Goal: Information Seeking & Learning: Learn about a topic

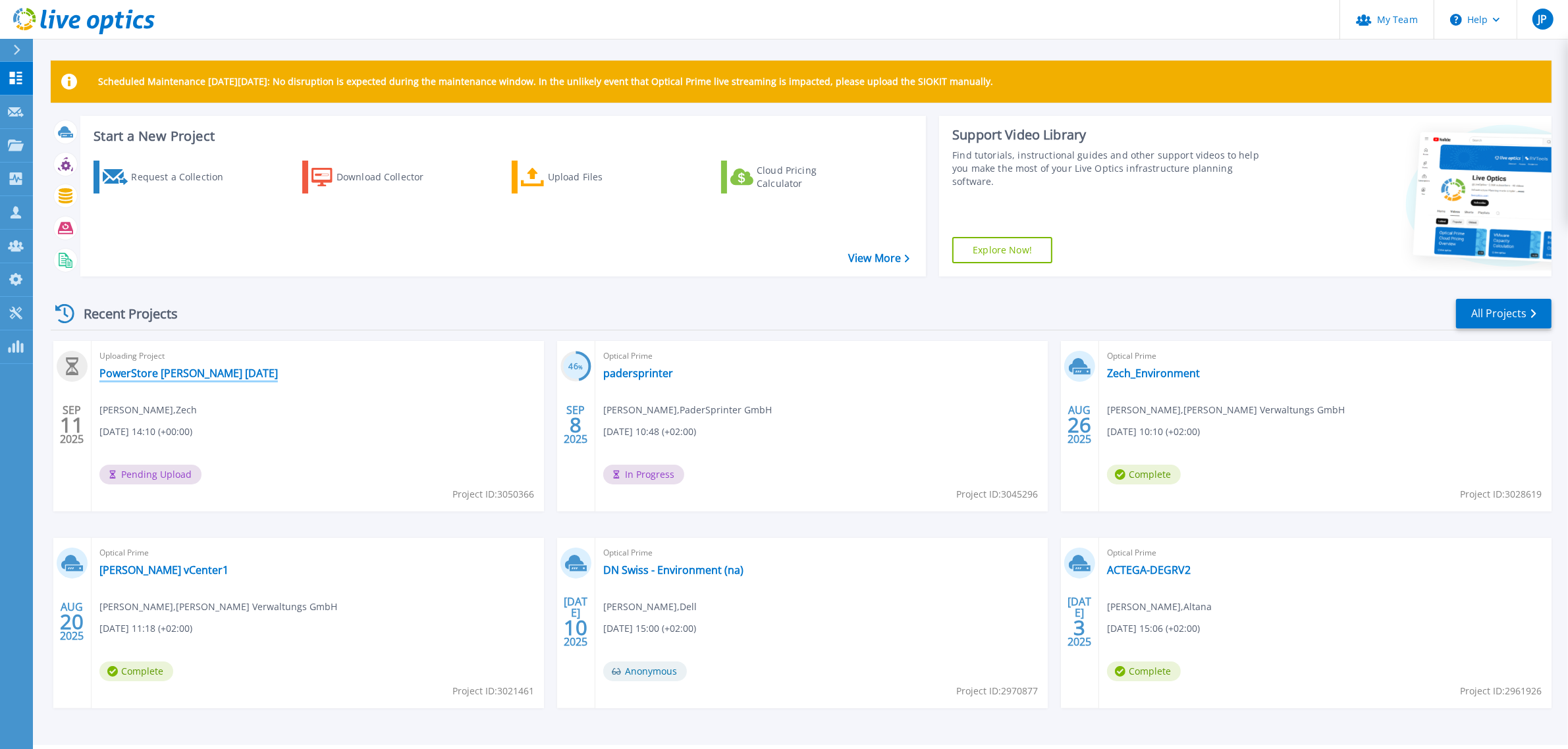
click at [151, 370] on link "PowerStore [PERSON_NAME] [DATE]" at bounding box center [189, 374] width 178 height 14
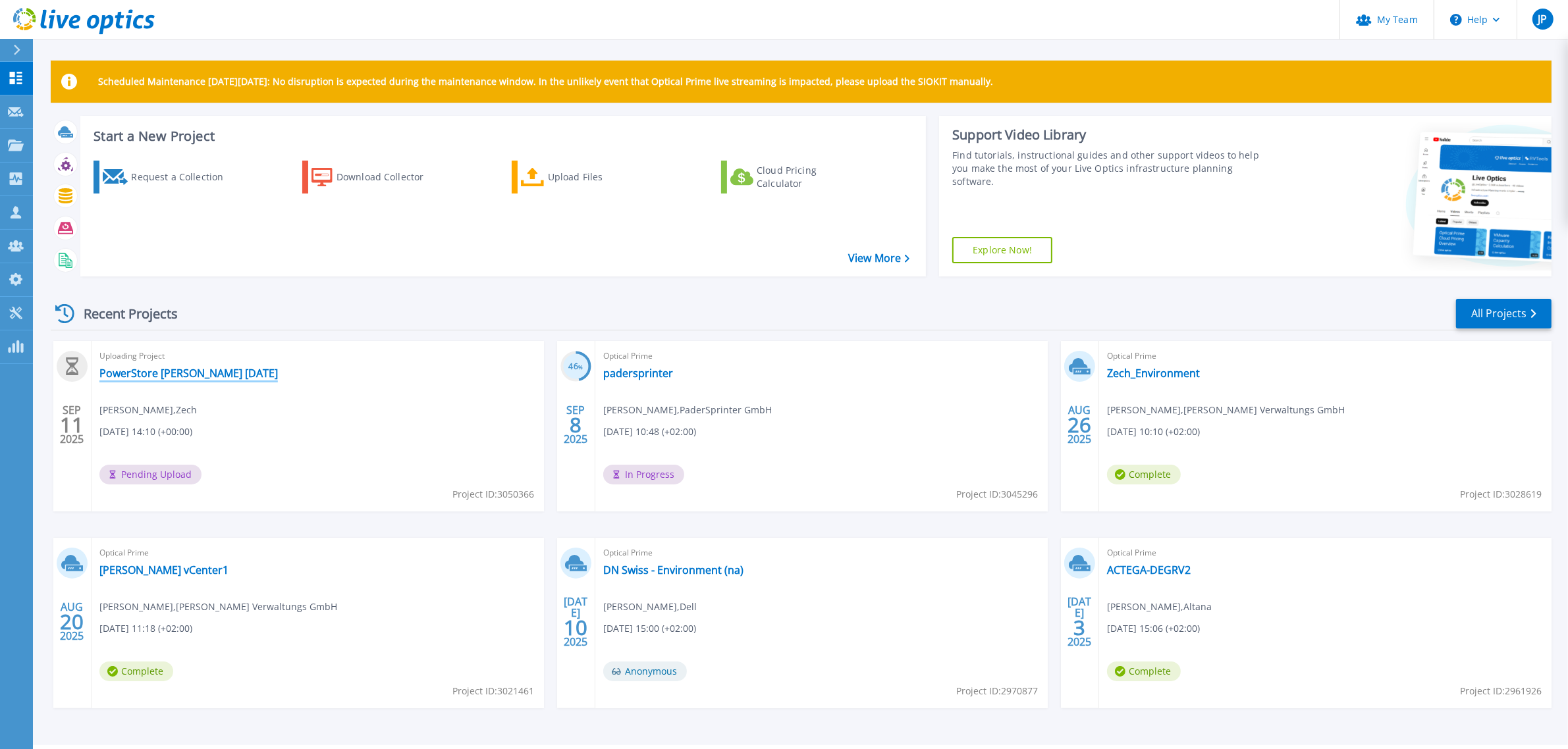
click at [159, 370] on link "PowerStore [PERSON_NAME] [DATE]" at bounding box center [189, 374] width 178 height 14
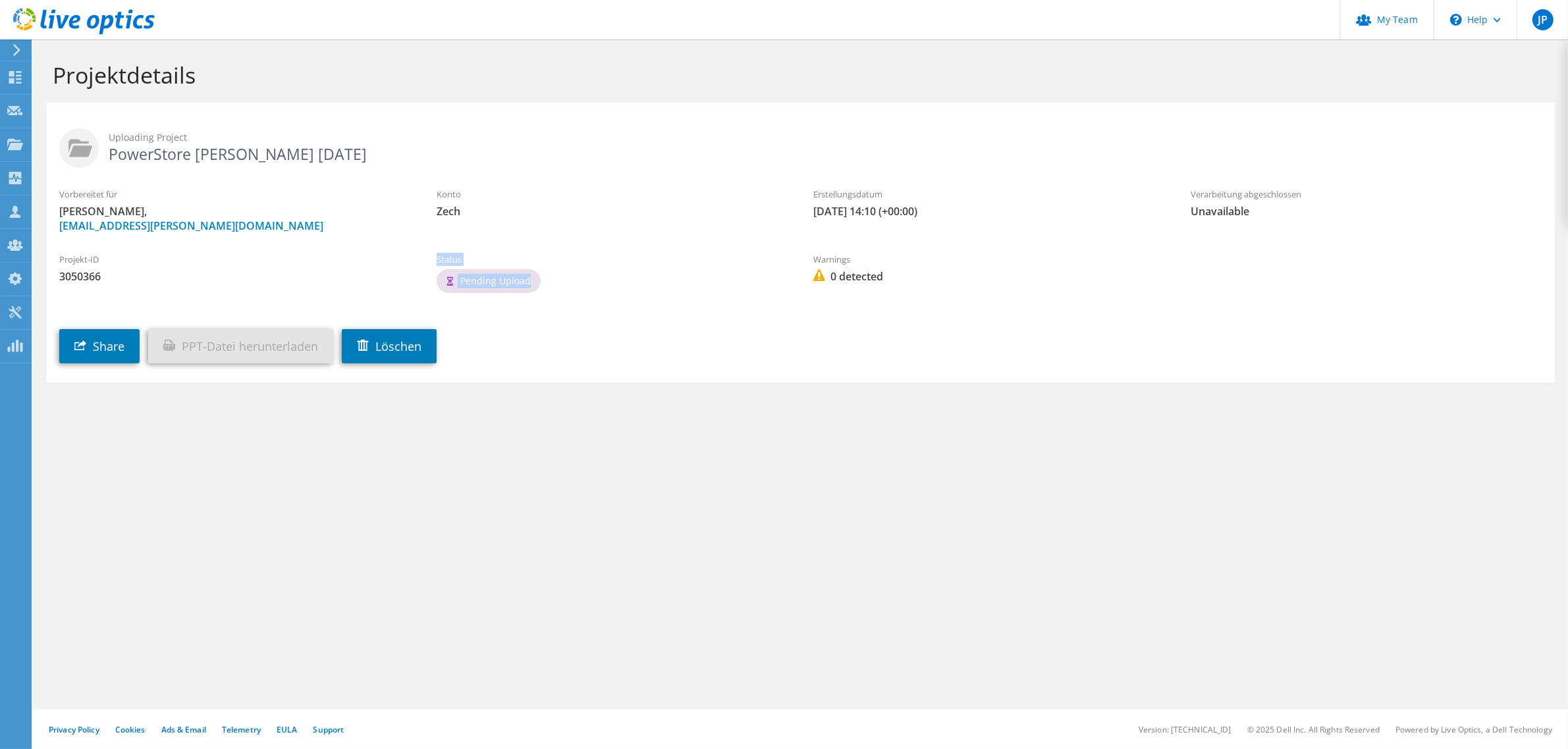
drag, startPoint x: 445, startPoint y: 260, endPoint x: 501, endPoint y: 275, distance: 58.0
click at [524, 281] on div "Status Pending Upload" at bounding box center [612, 274] width 377 height 57
drag, startPoint x: 493, startPoint y: 272, endPoint x: 413, endPoint y: 232, distance: 89.4
click at [422, 224] on div "Vorbereitet für Tom Schiebenhöfer, tschiebenhoefer@zech-management.de" at bounding box center [235, 210] width 377 height 58
drag, startPoint x: 427, startPoint y: 255, endPoint x: 535, endPoint y: 282, distance: 111.3
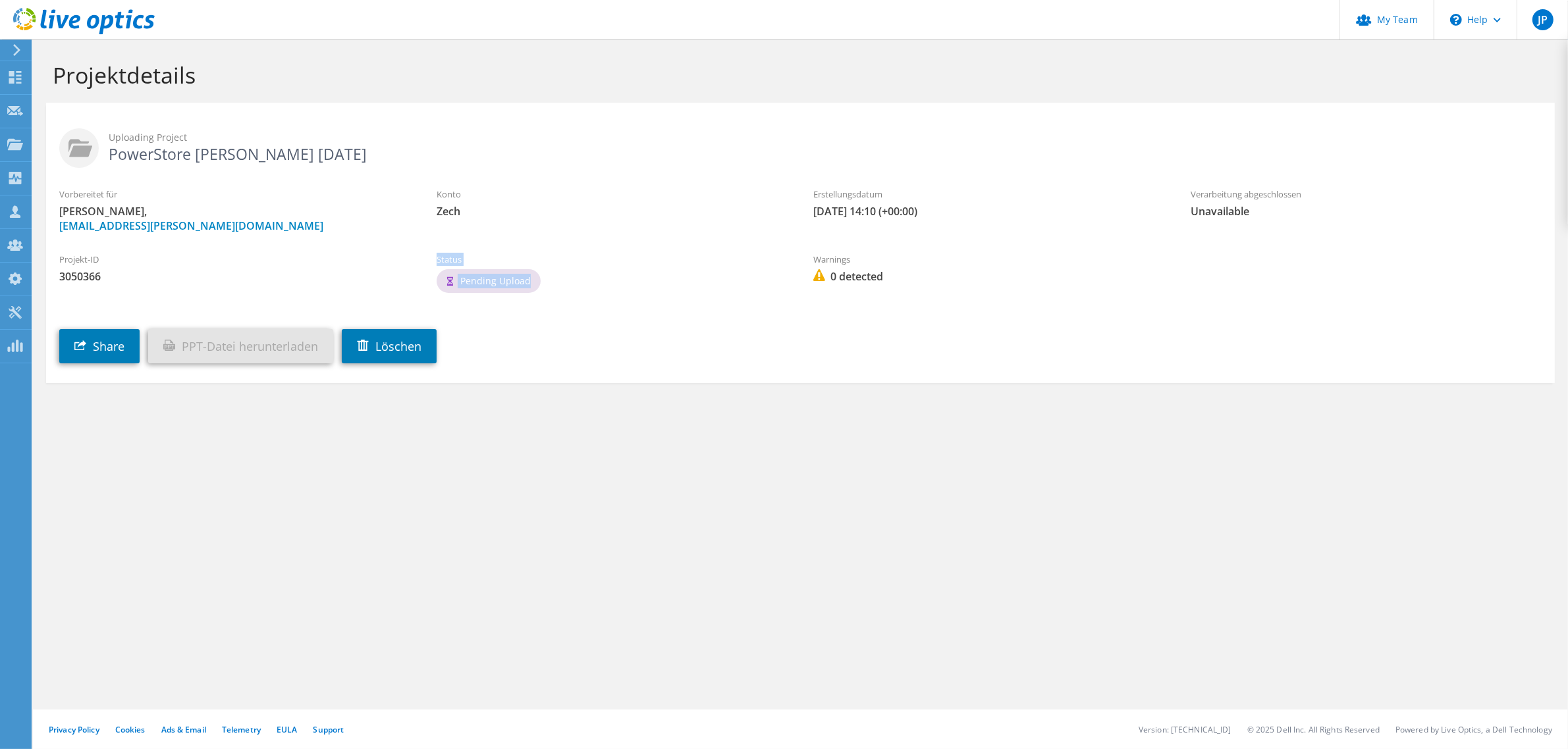
click at [535, 282] on div "Status Pending Upload" at bounding box center [612, 274] width 377 height 57
copy div "Status Pending Upload"
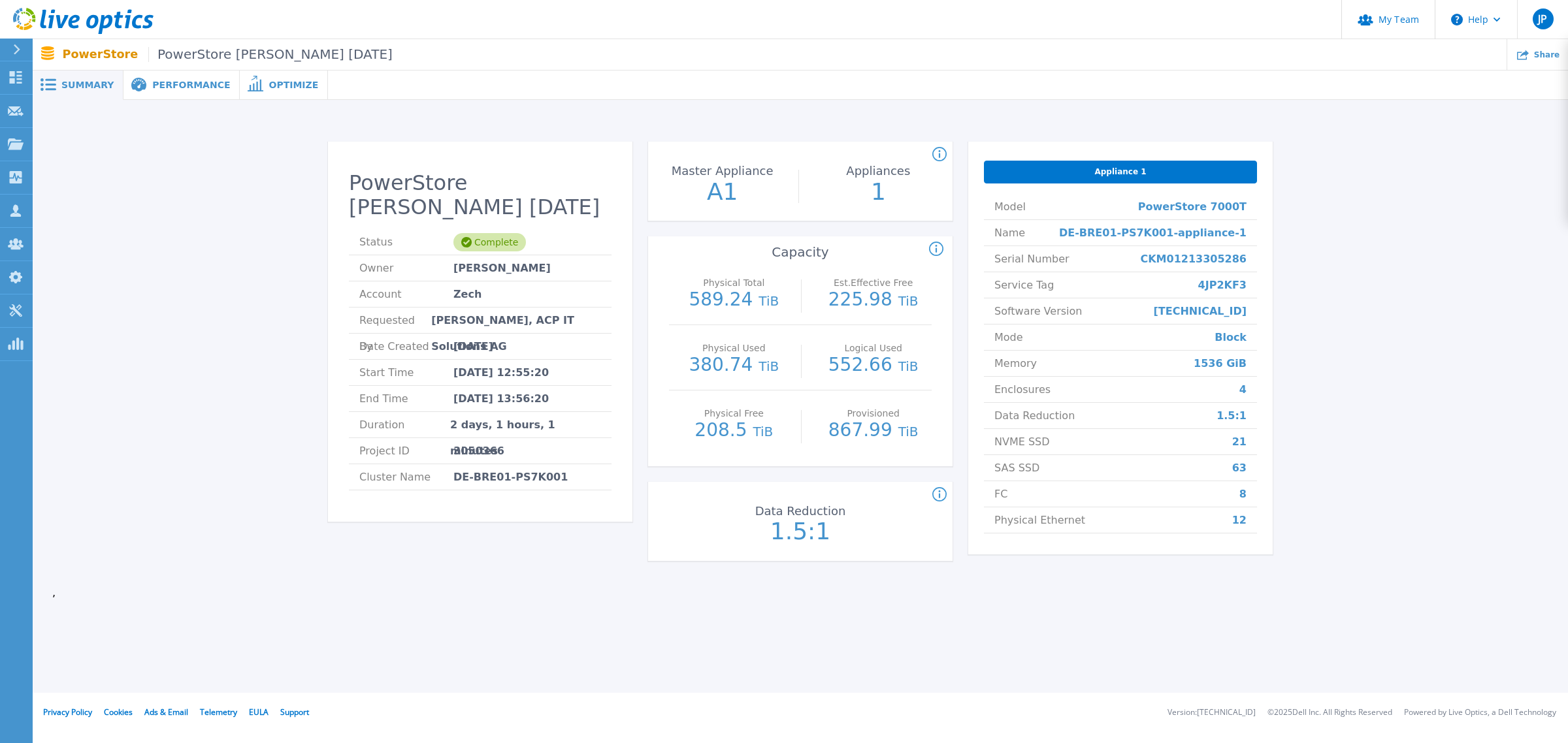
click at [161, 90] on span "Performance" at bounding box center [190, 85] width 78 height 9
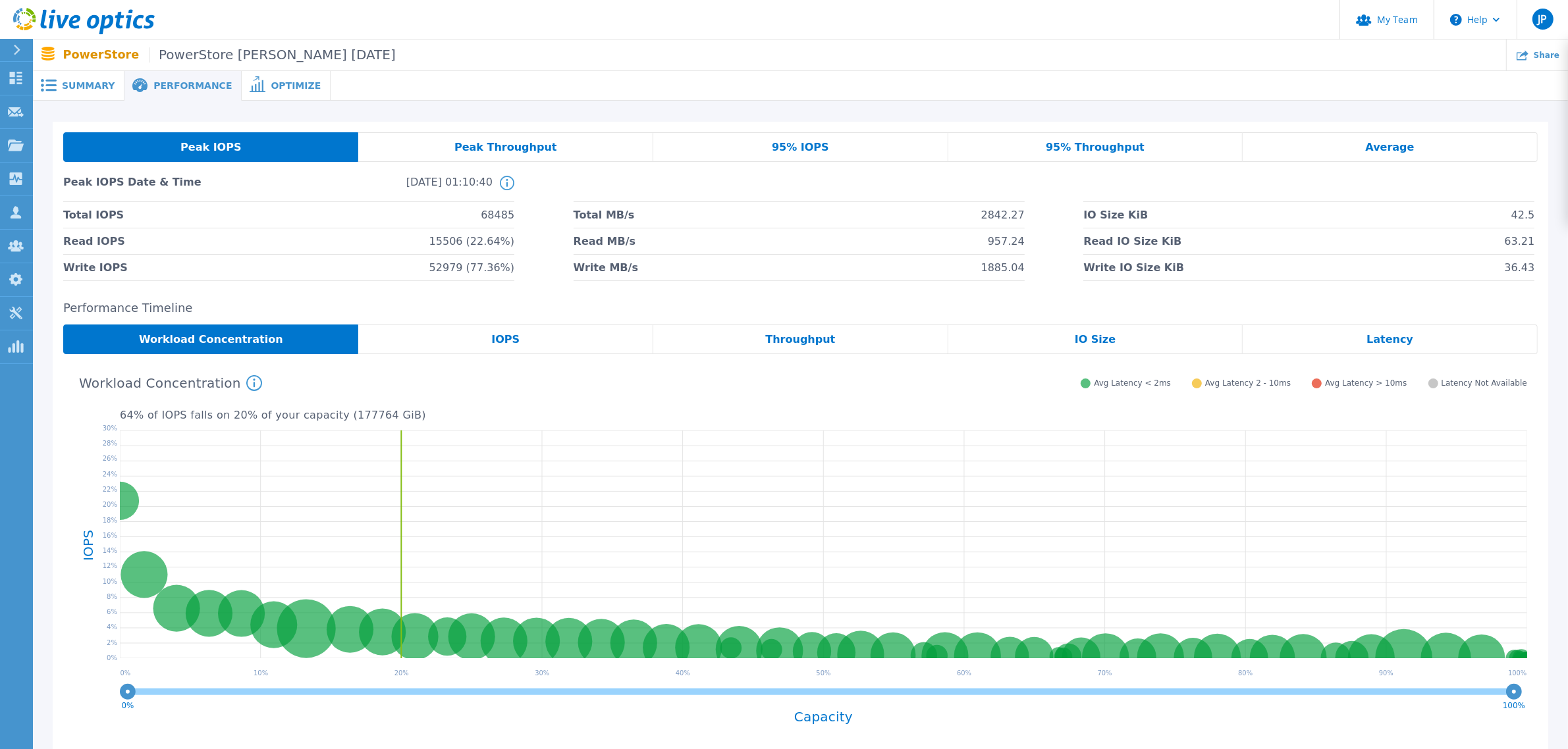
click at [62, 84] on span "Summary" at bounding box center [88, 85] width 52 height 9
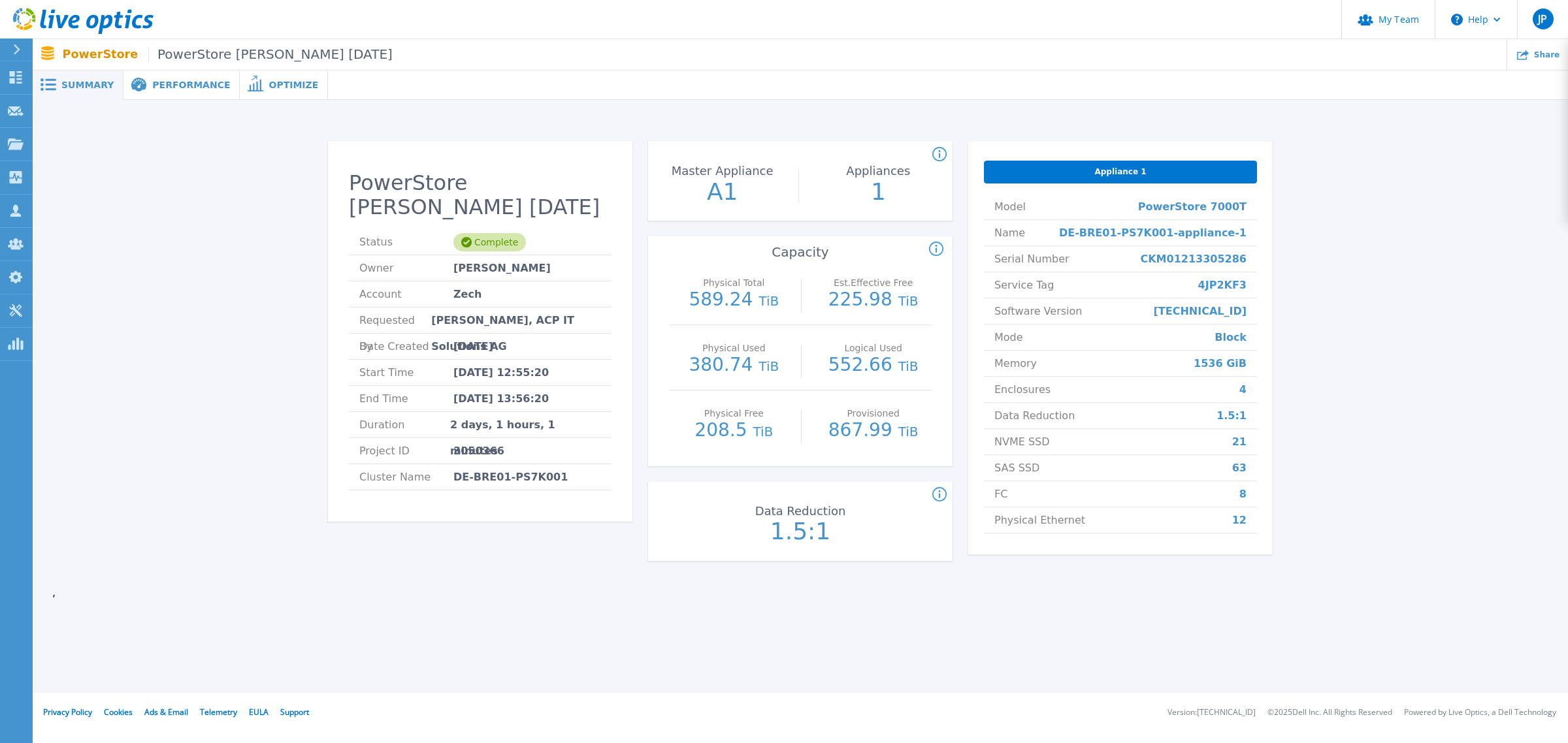
drag, startPoint x: 711, startPoint y: 300, endPoint x: 710, endPoint y: 294, distance: 6.1
click at [710, 299] on p "589.24 TiB" at bounding box center [733, 300] width 117 height 19
click at [820, 560] on div "Count of appliances and the Master Appliance in the PowerStore cluster. Master …" at bounding box center [800, 359] width 305 height 435
click at [268, 81] on span "Optimize" at bounding box center [293, 85] width 49 height 9
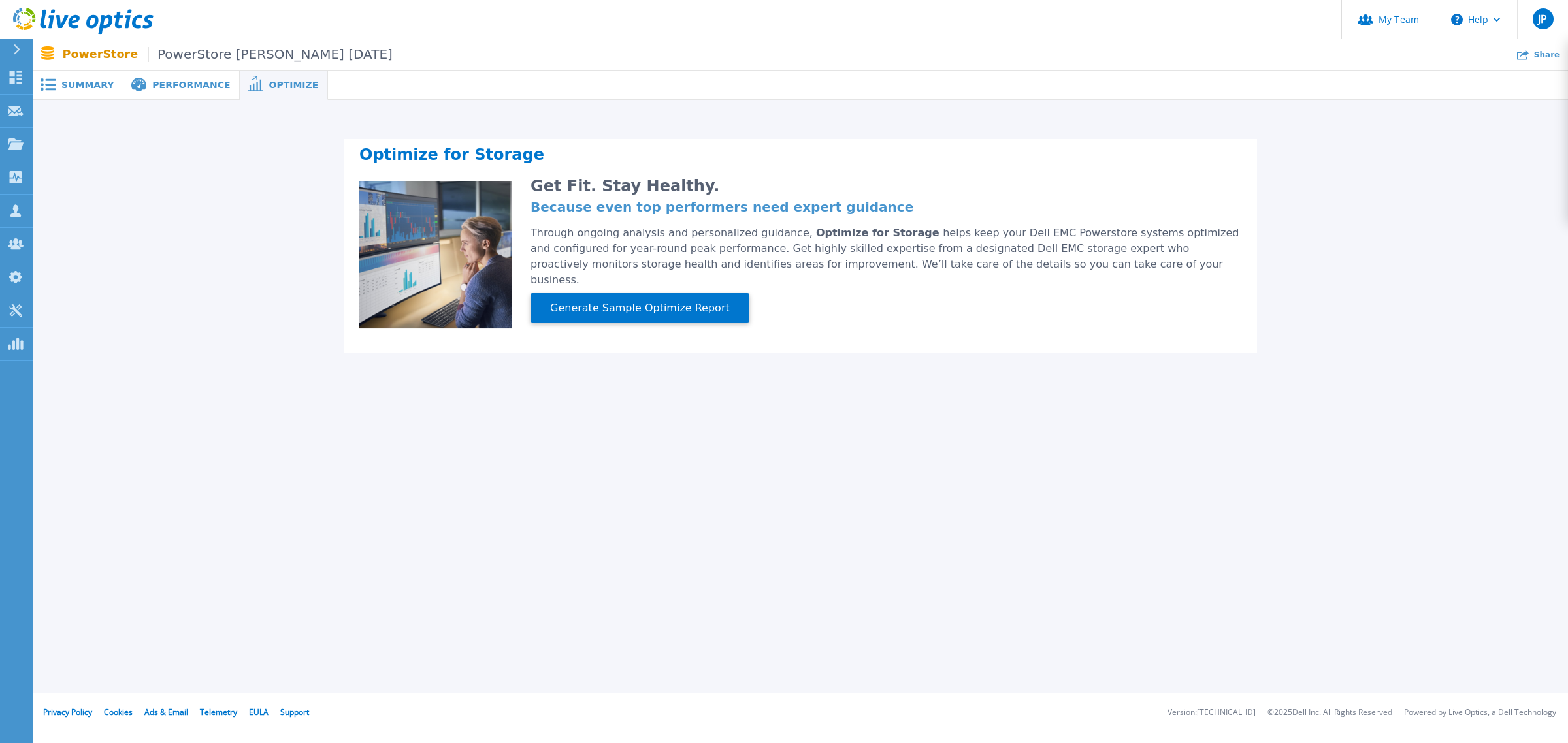
click at [622, 300] on span "Generate Sample Optimize Report" at bounding box center [640, 308] width 190 height 16
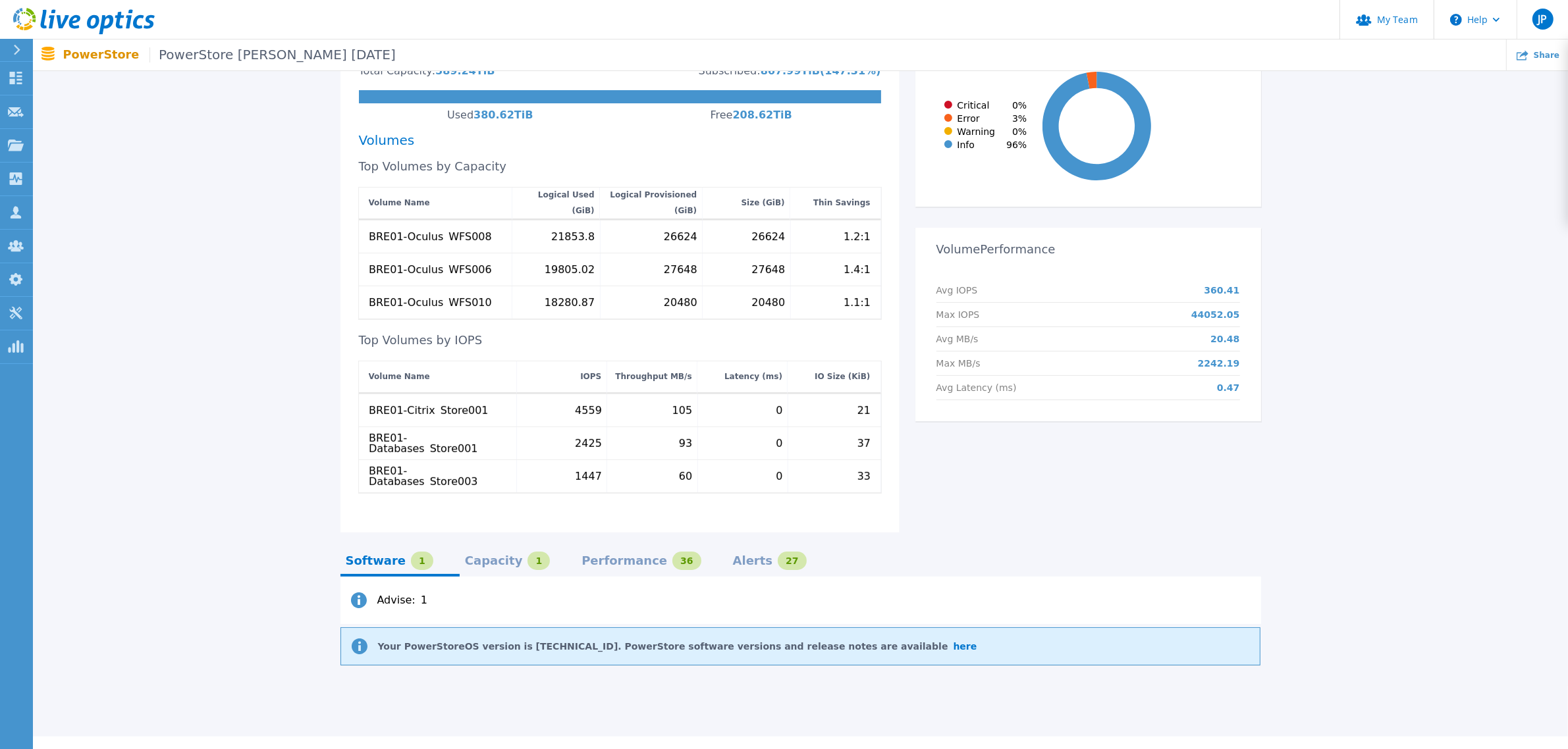
scroll to position [409, 0]
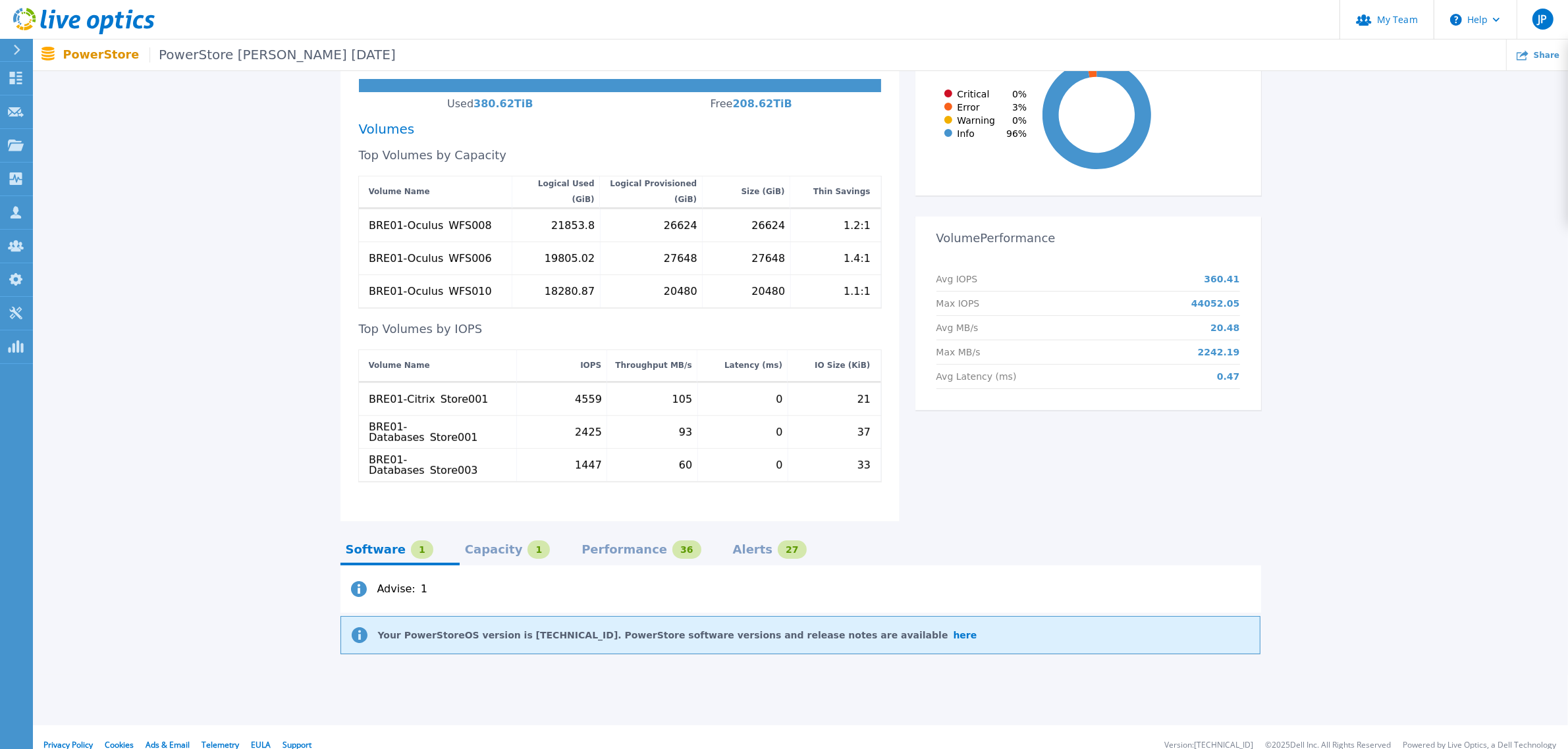
click at [491, 544] on div "Capacity" at bounding box center [494, 549] width 58 height 10
click at [354, 627] on icon at bounding box center [359, 635] width 16 height 16
click at [606, 544] on div "Performance" at bounding box center [624, 549] width 85 height 10
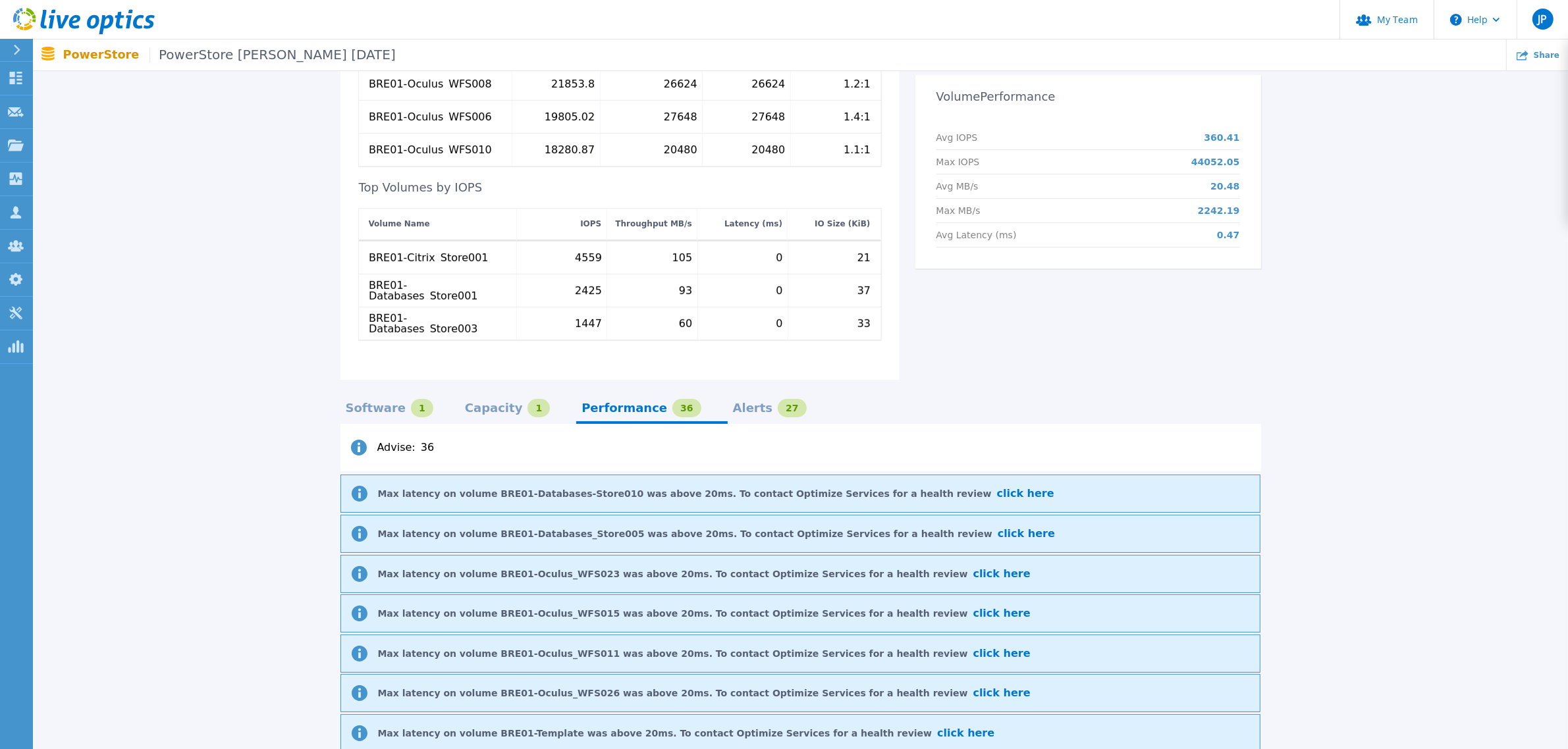
scroll to position [574, 0]
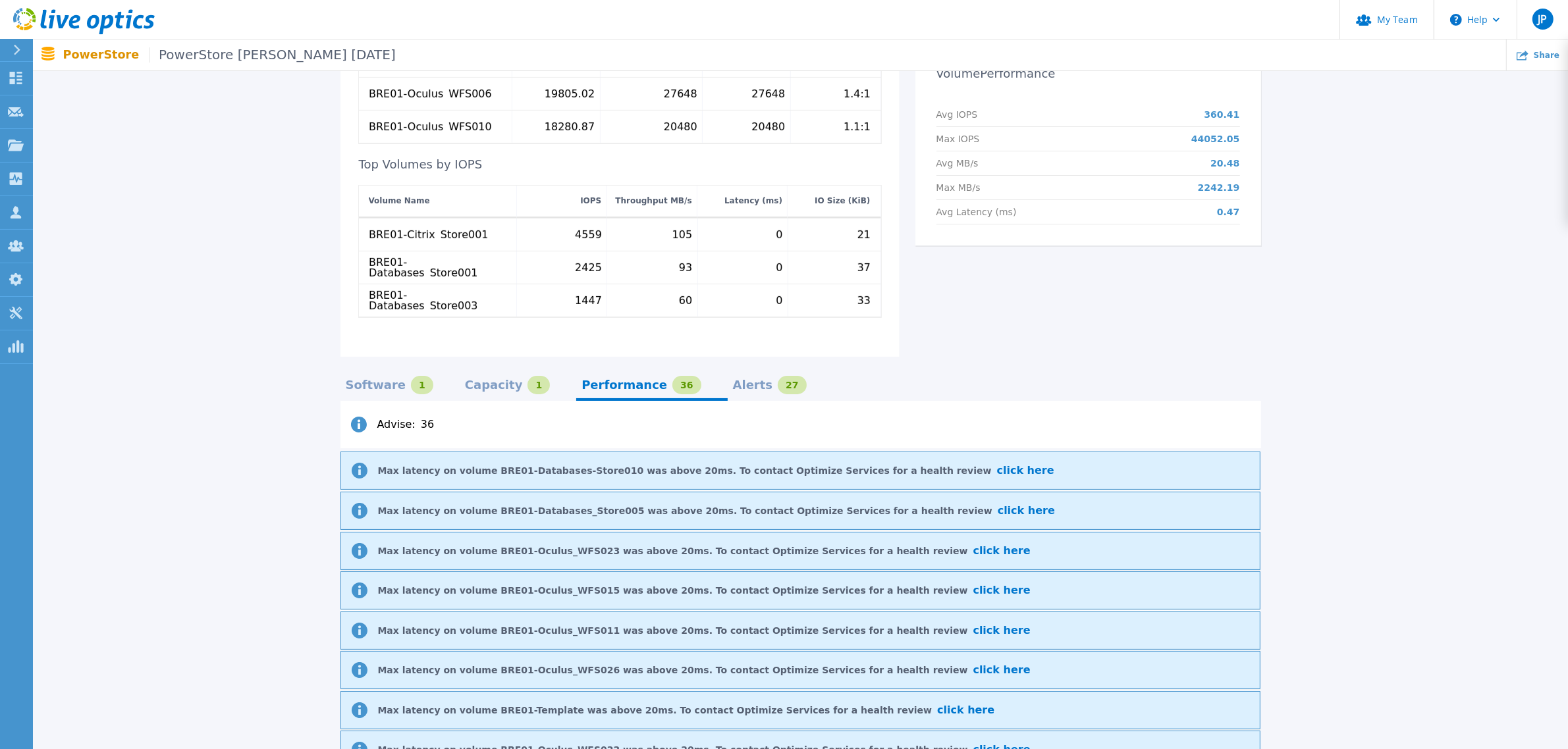
click at [997, 464] on span "click here" at bounding box center [1026, 470] width 58 height 13
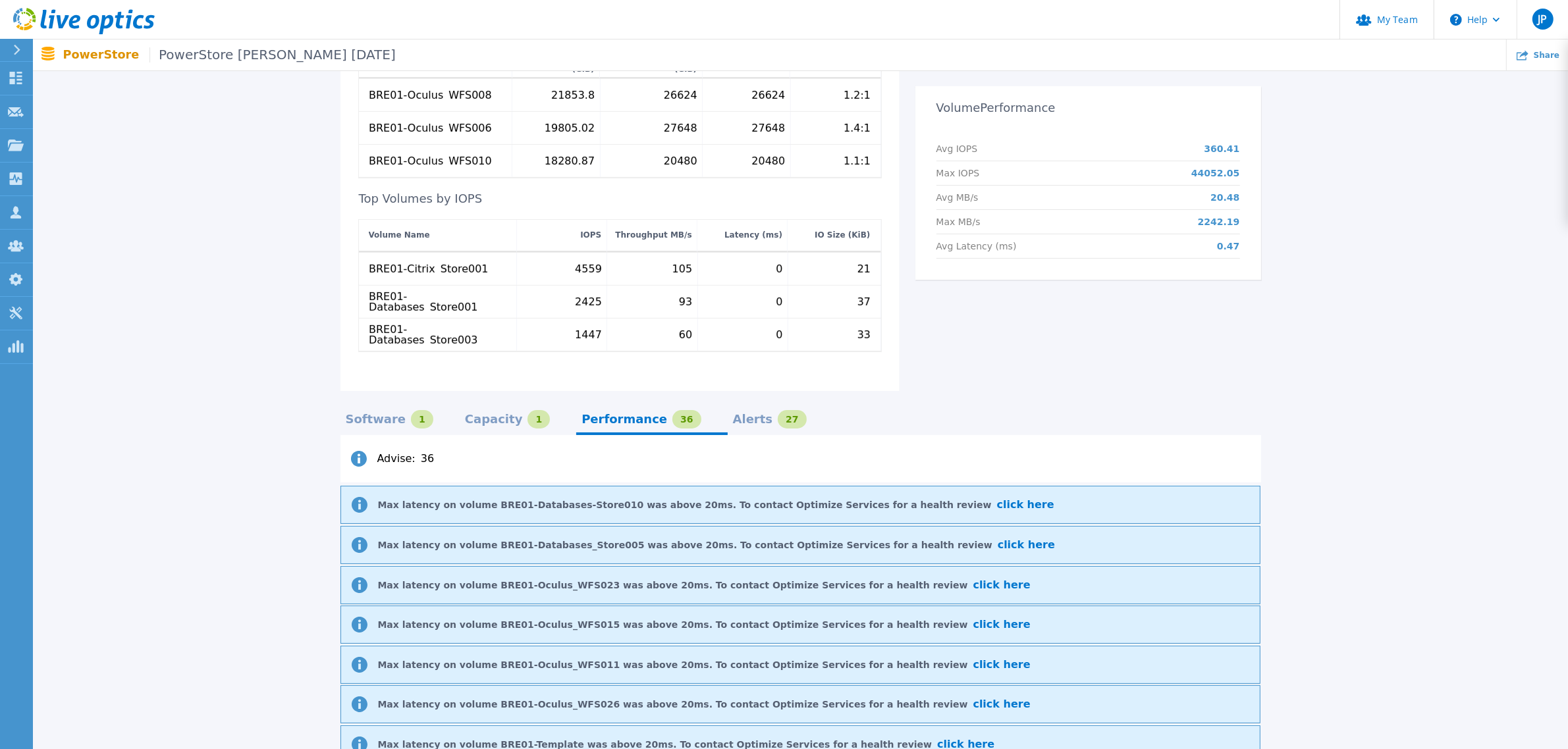
scroll to position [492, 0]
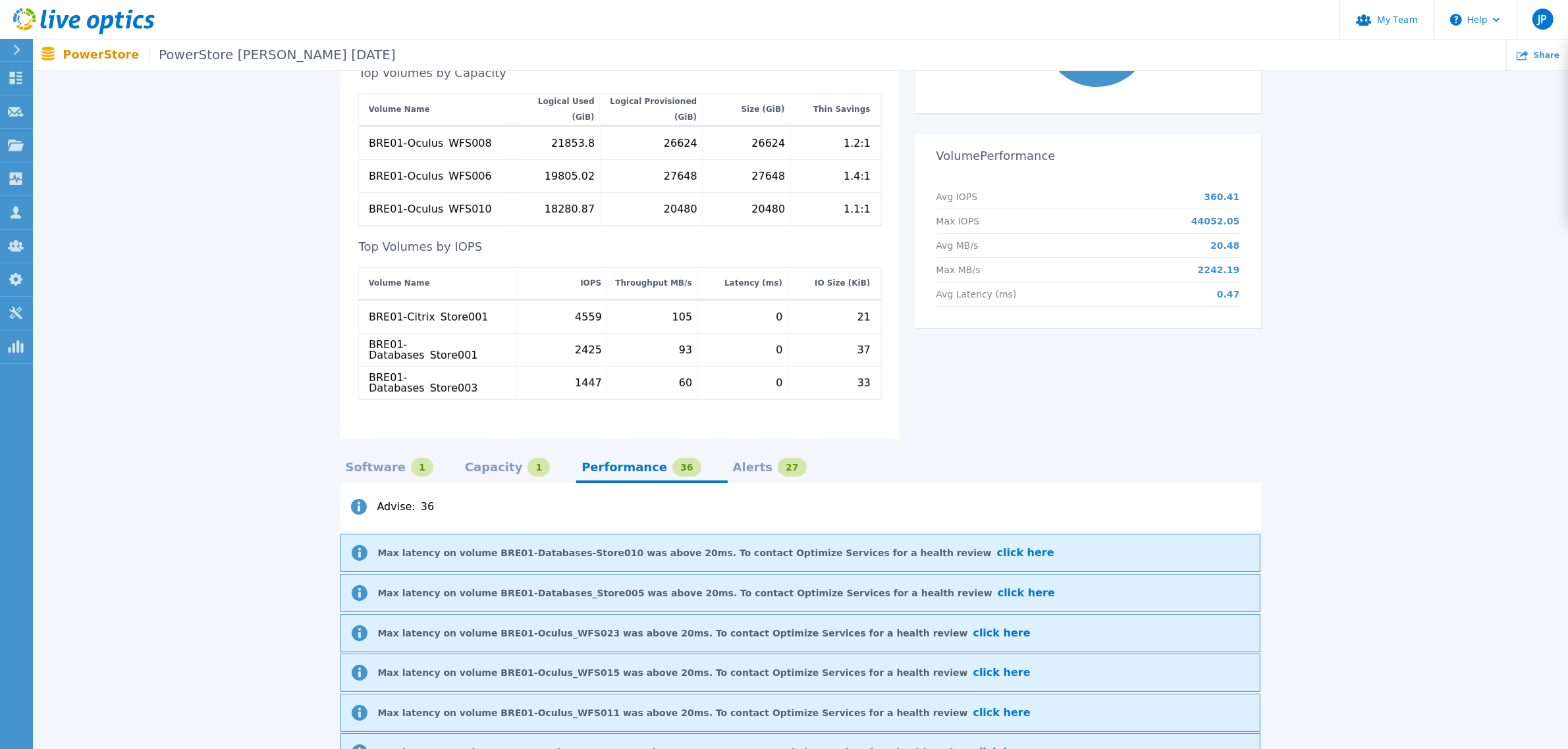
click at [778, 458] on div "27" at bounding box center [792, 467] width 28 height 19
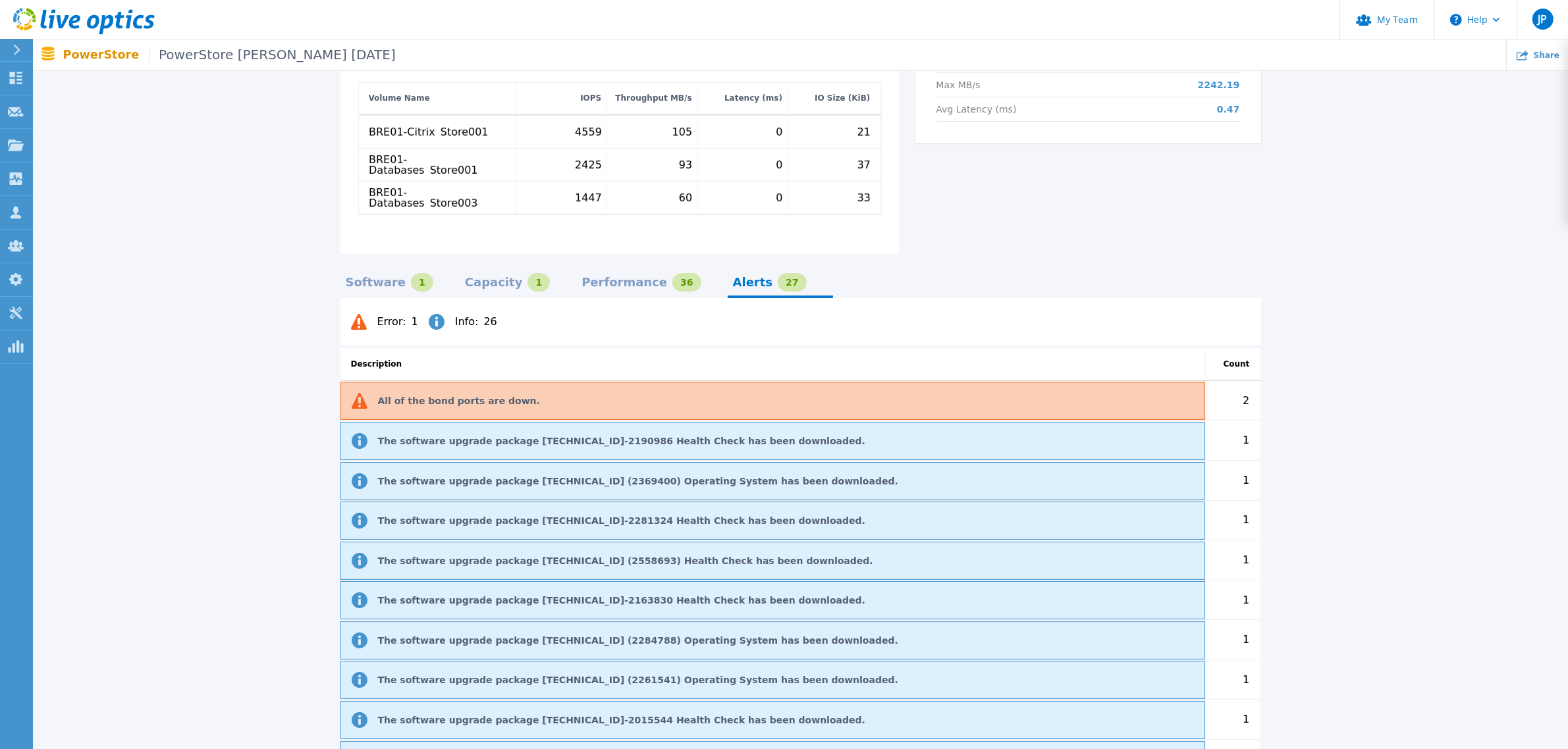
scroll to position [574, 0]
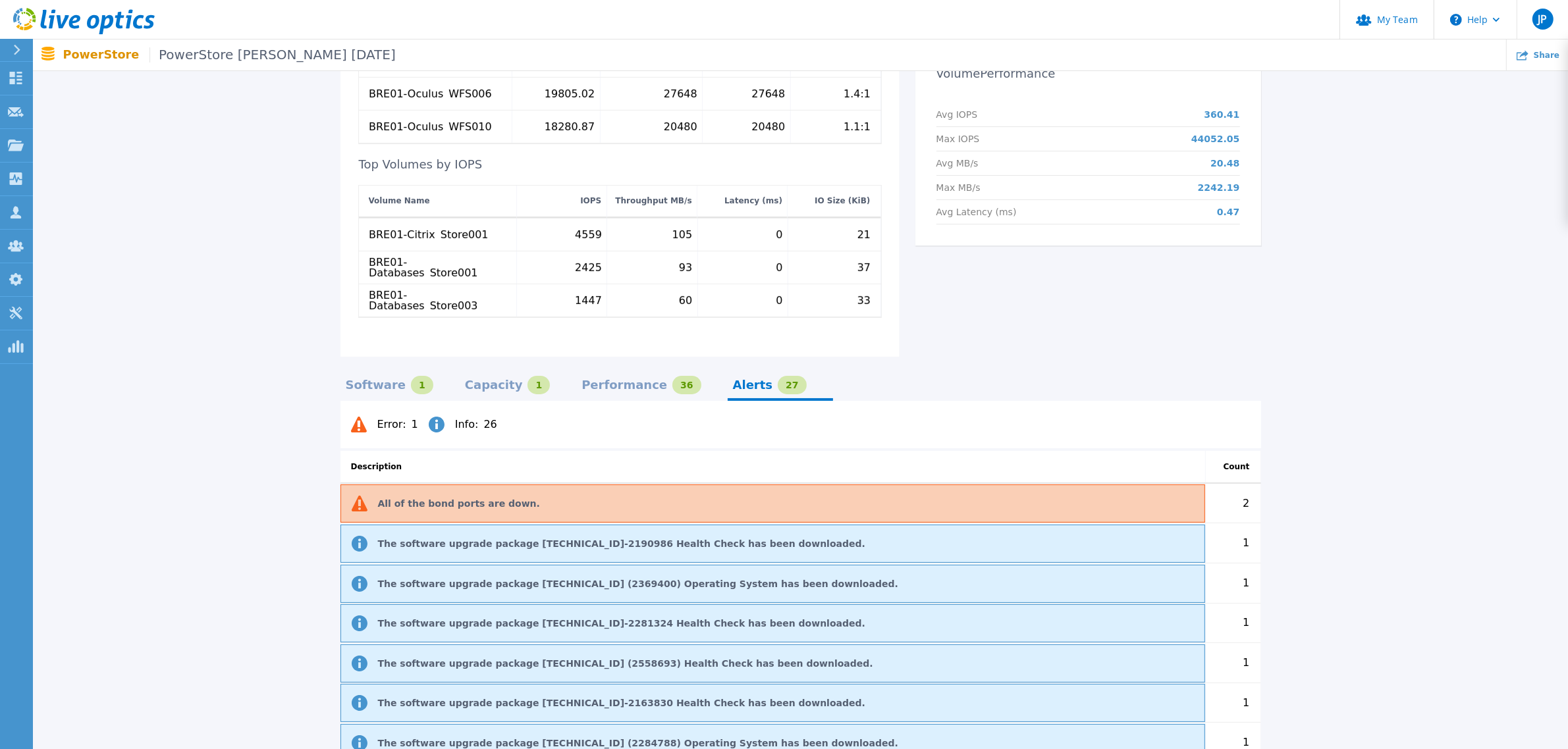
click at [359, 380] on div "Software" at bounding box center [376, 385] width 61 height 10
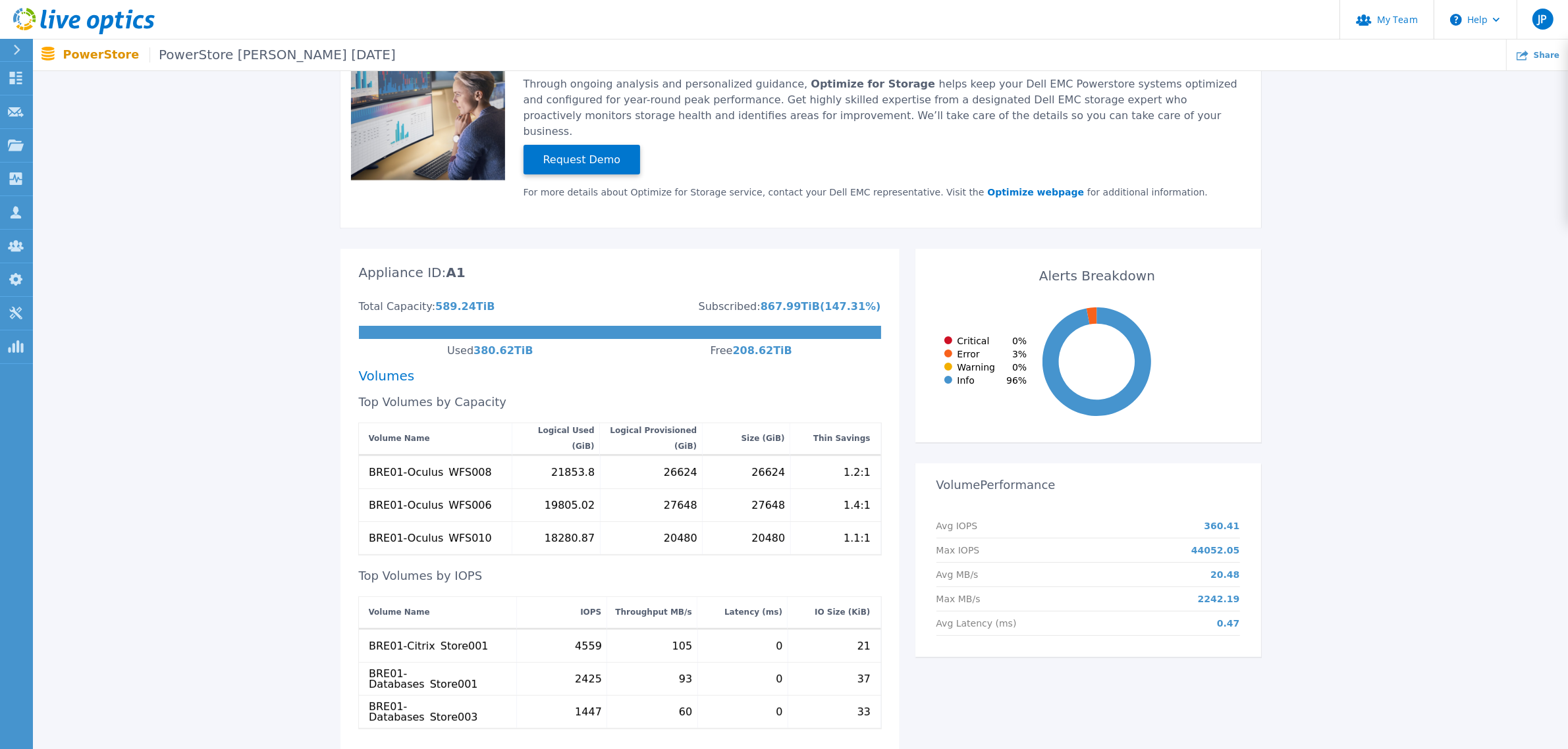
scroll to position [165, 0]
click at [1210, 544] on p "44052.05" at bounding box center [1216, 549] width 49 height 10
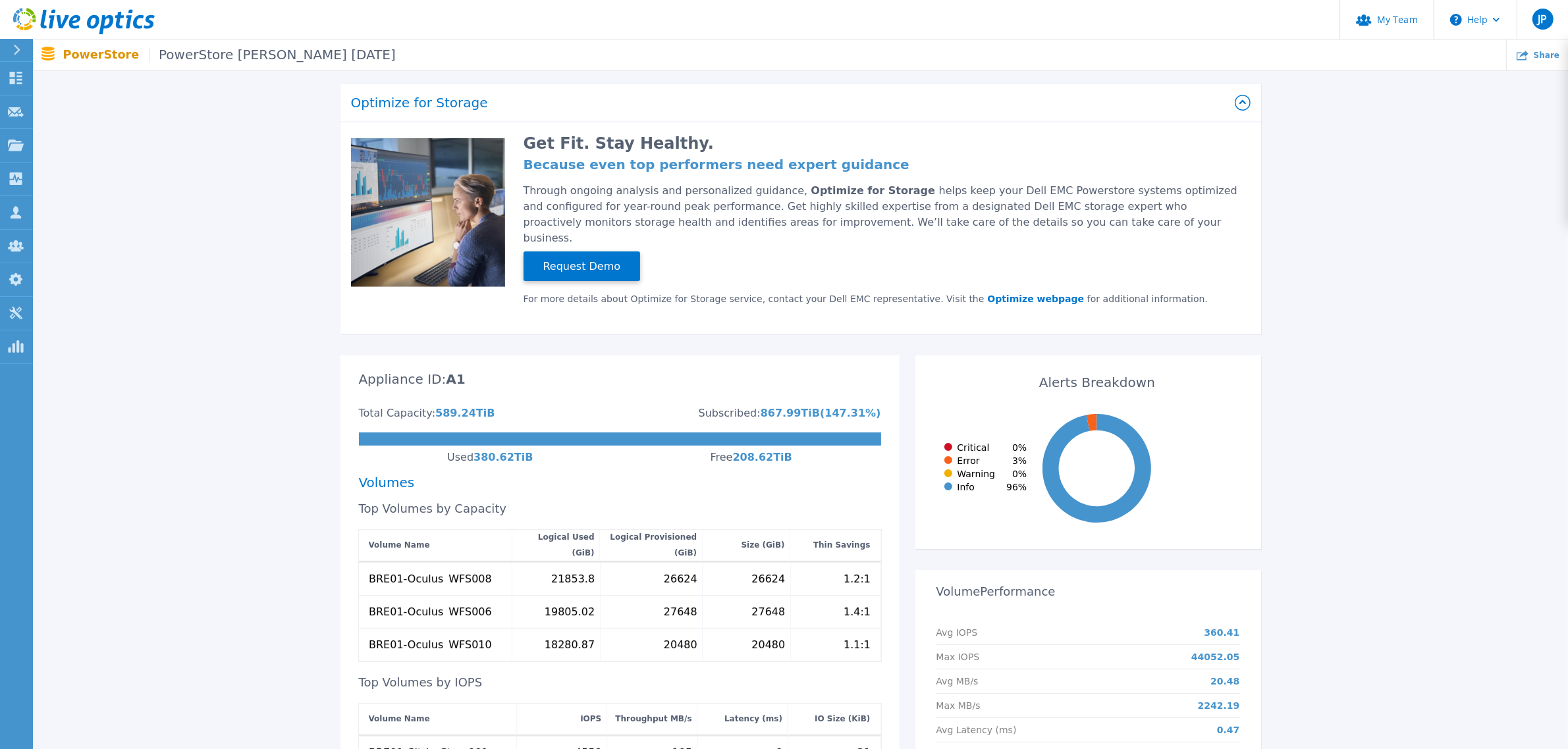
scroll to position [82, 0]
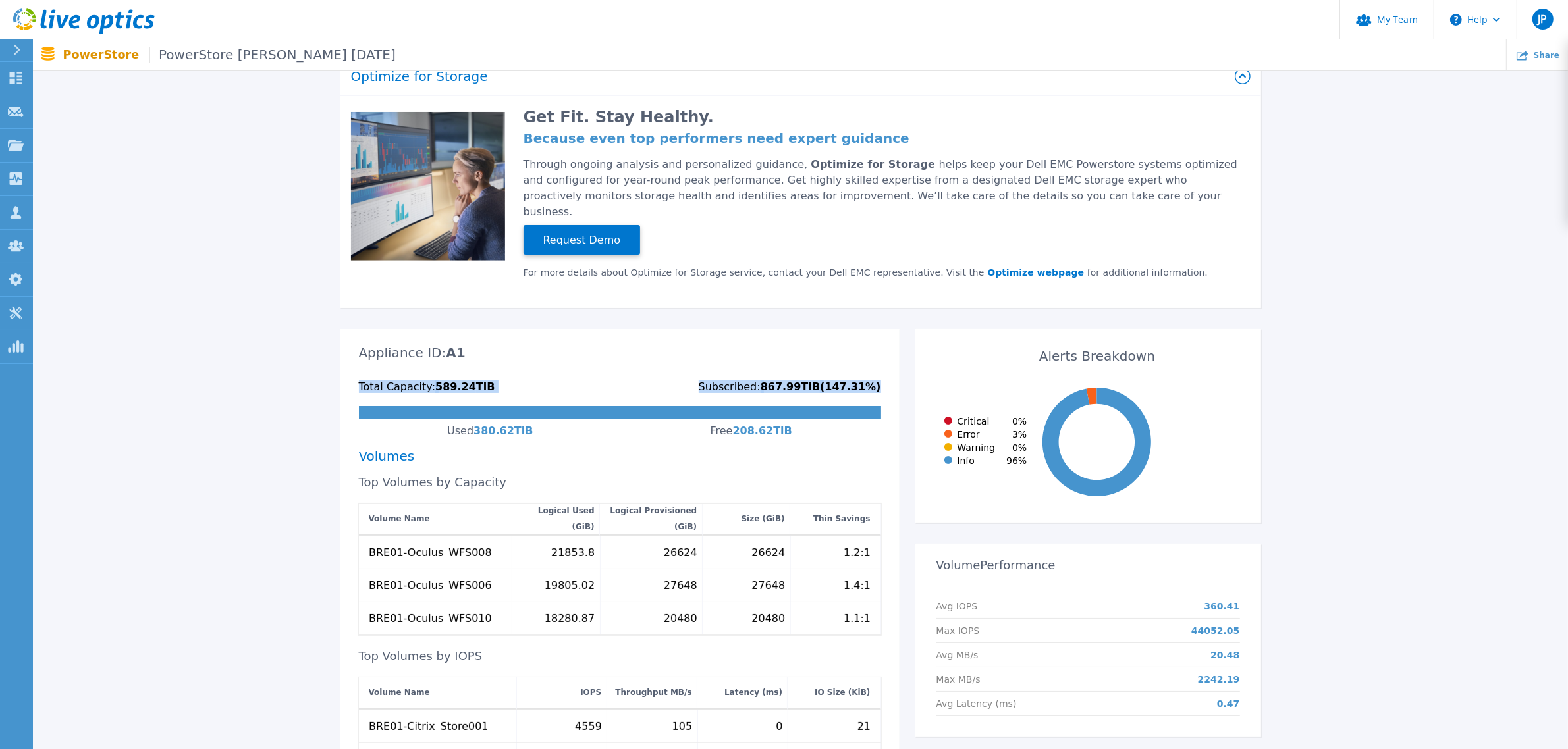
drag, startPoint x: 883, startPoint y: 370, endPoint x: 359, endPoint y: 369, distance: 524.0
click at [359, 369] on div "Appliance ID: A1 Total Capacity: 589.24 TiB Subscribed: 867.99 TiB ( 147.31 %) …" at bounding box center [620, 593] width 559 height 511
click at [359, 382] on div "Total Capacity:" at bounding box center [397, 387] width 77 height 10
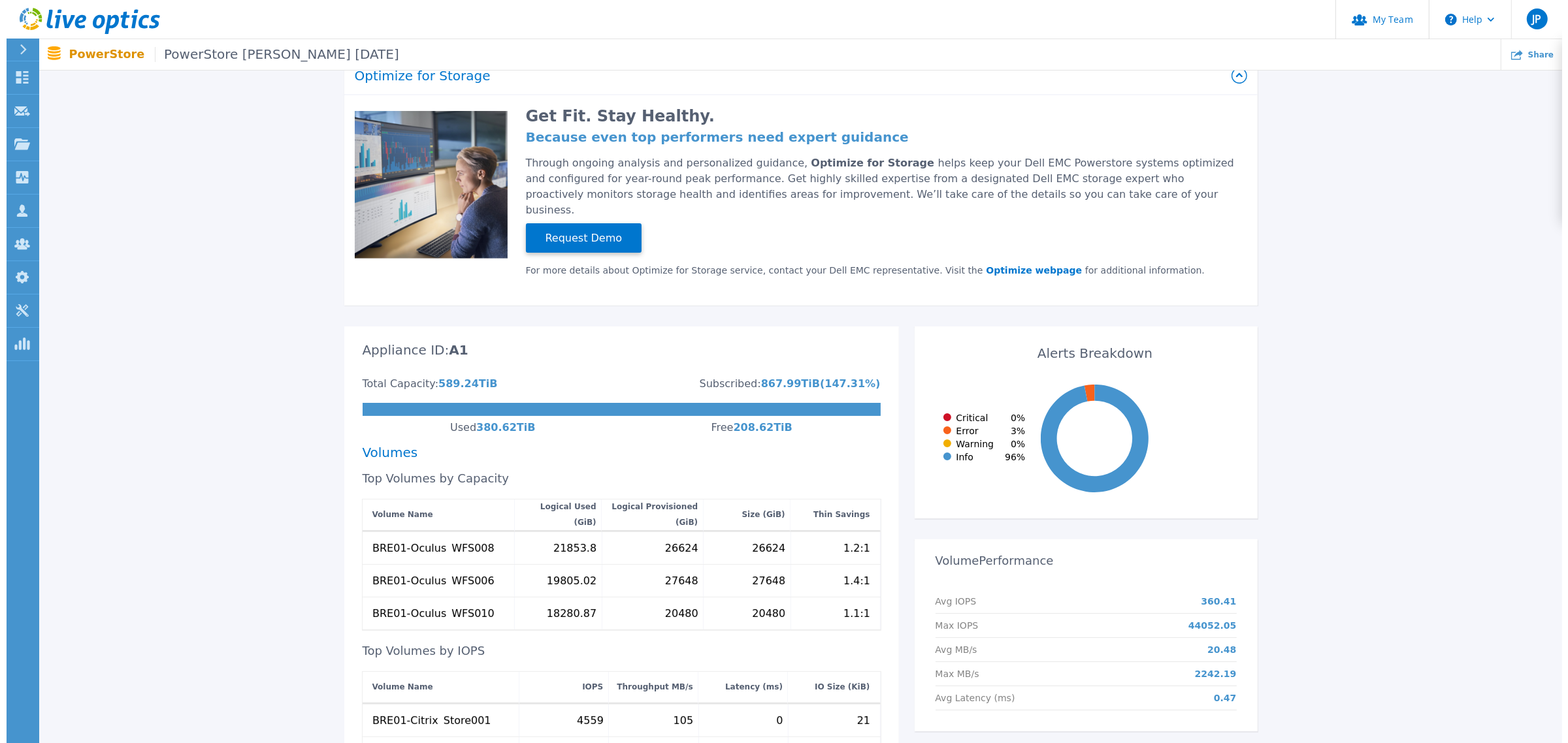
scroll to position [0, 0]
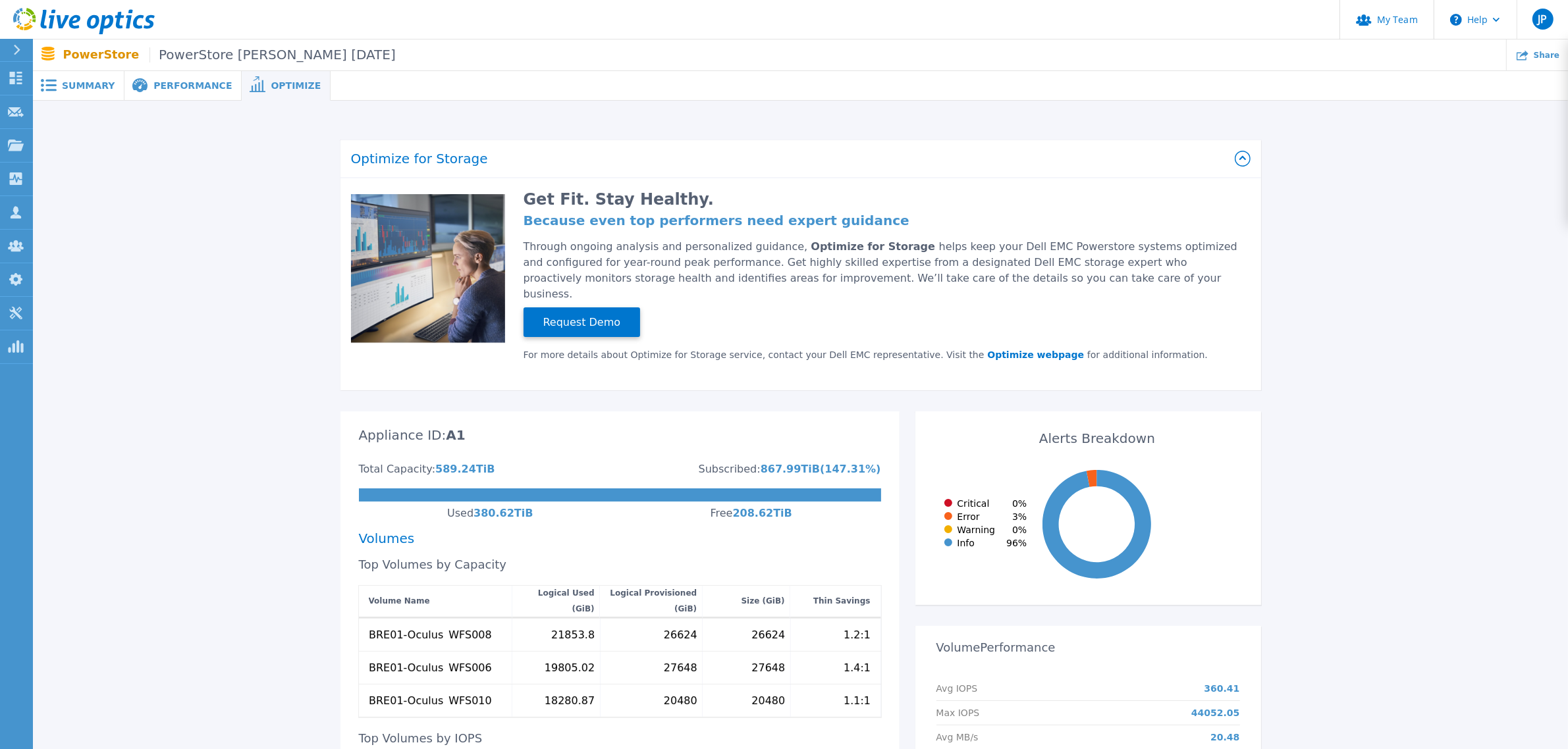
click at [165, 94] on div "Performance" at bounding box center [183, 85] width 118 height 30
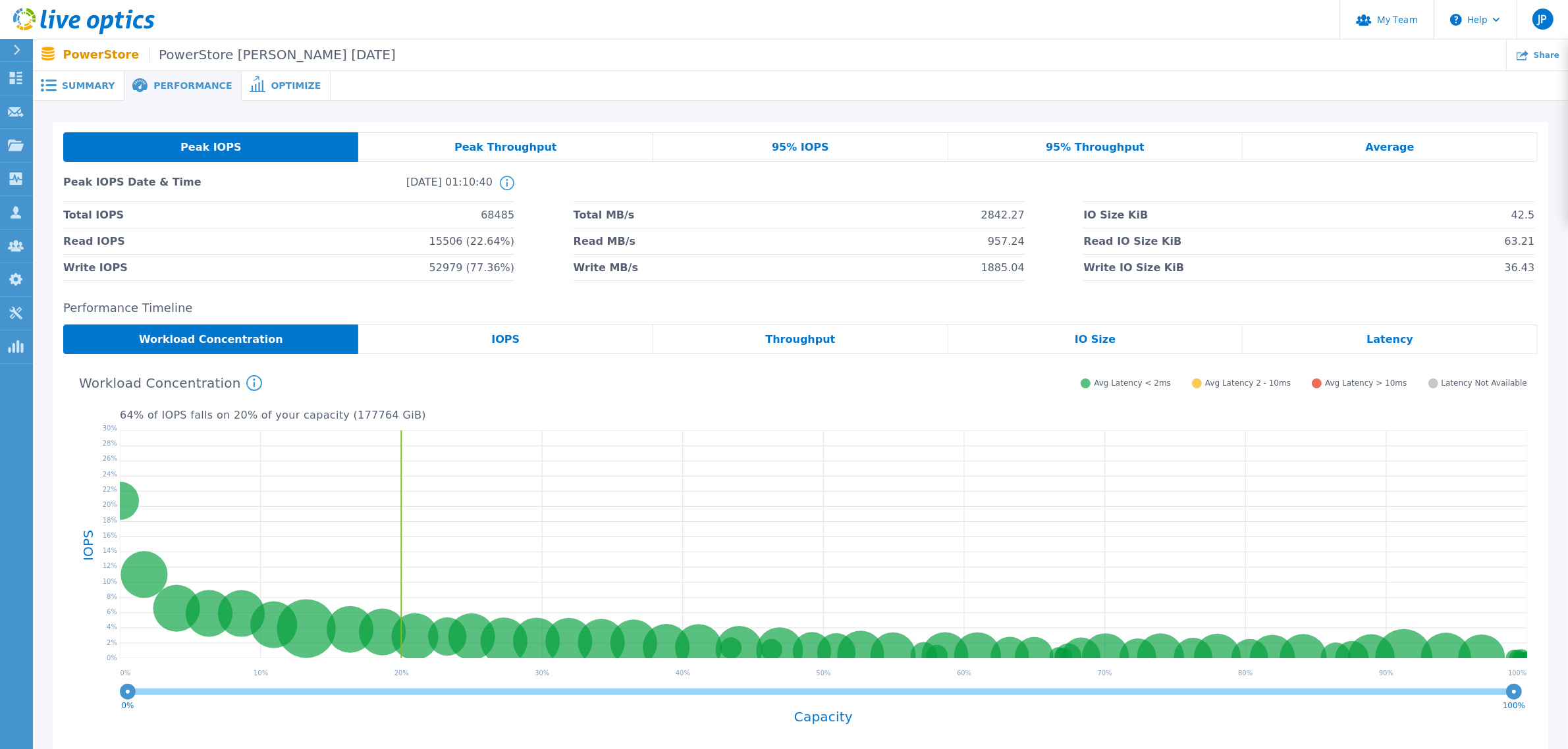
click at [488, 149] on span "Peak Throughput" at bounding box center [505, 147] width 102 height 10
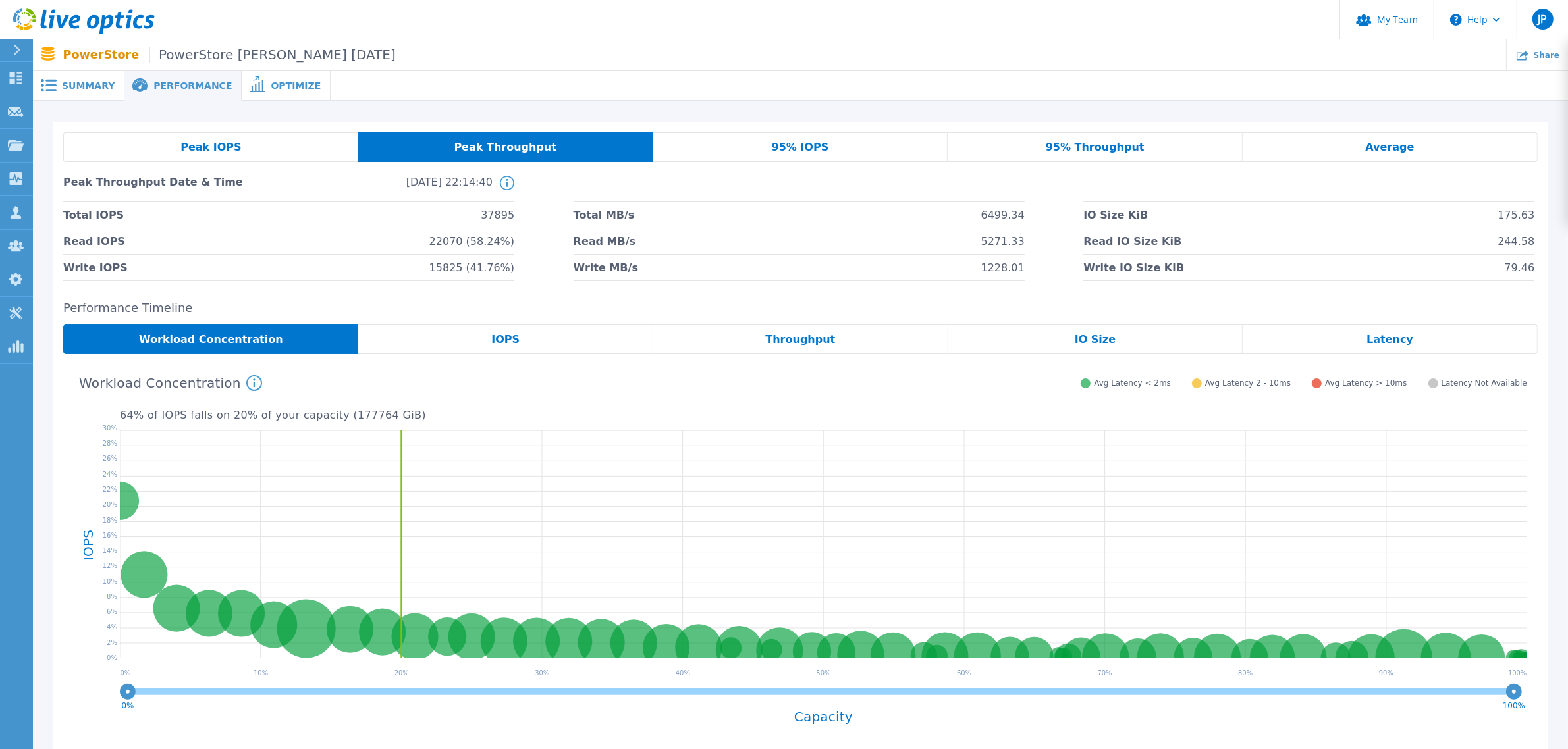
click at [201, 143] on span "Peak IOPS" at bounding box center [211, 147] width 61 height 10
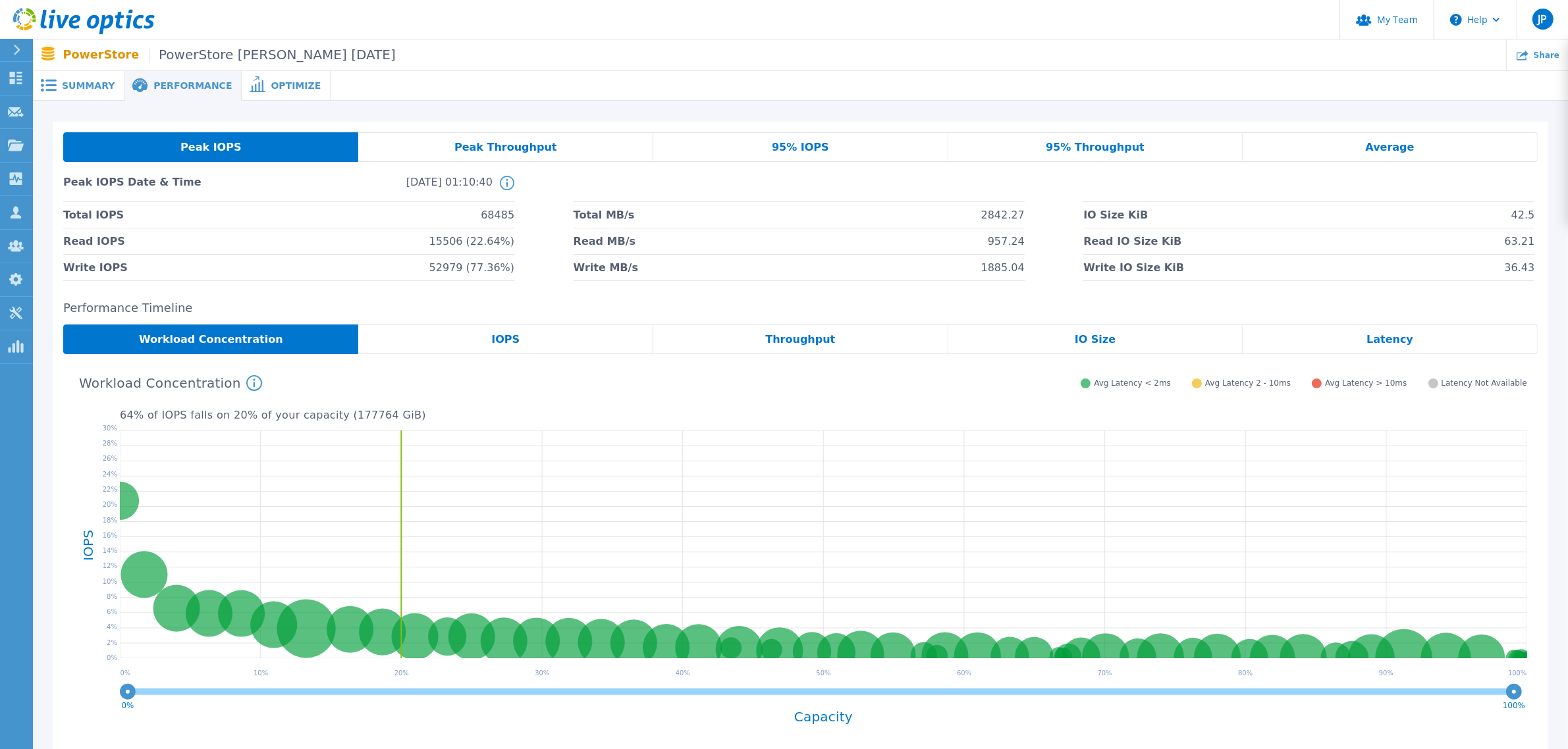
click at [781, 144] on span "95% IOPS" at bounding box center [801, 147] width 58 height 10
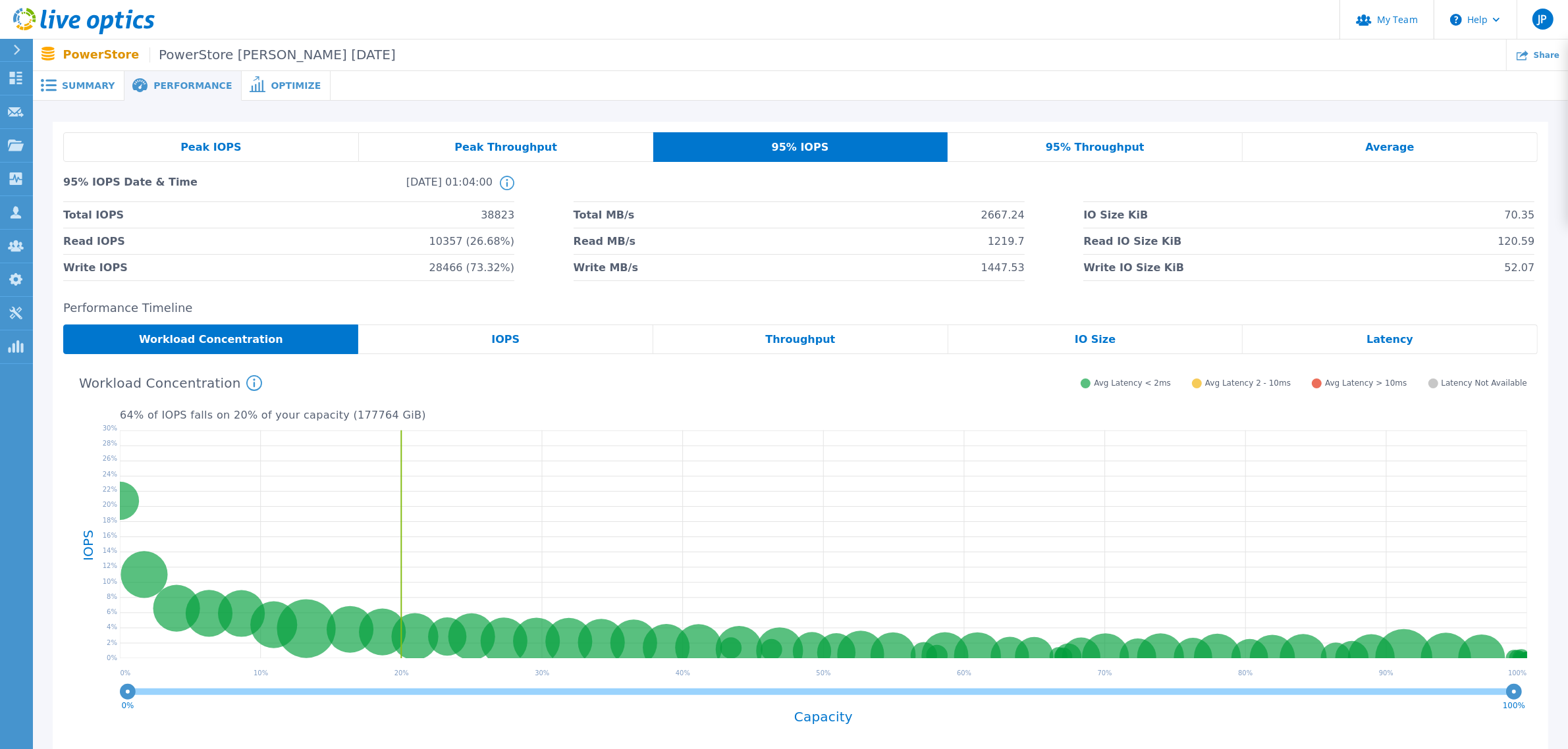
click at [229, 146] on span "Peak IOPS" at bounding box center [211, 147] width 61 height 10
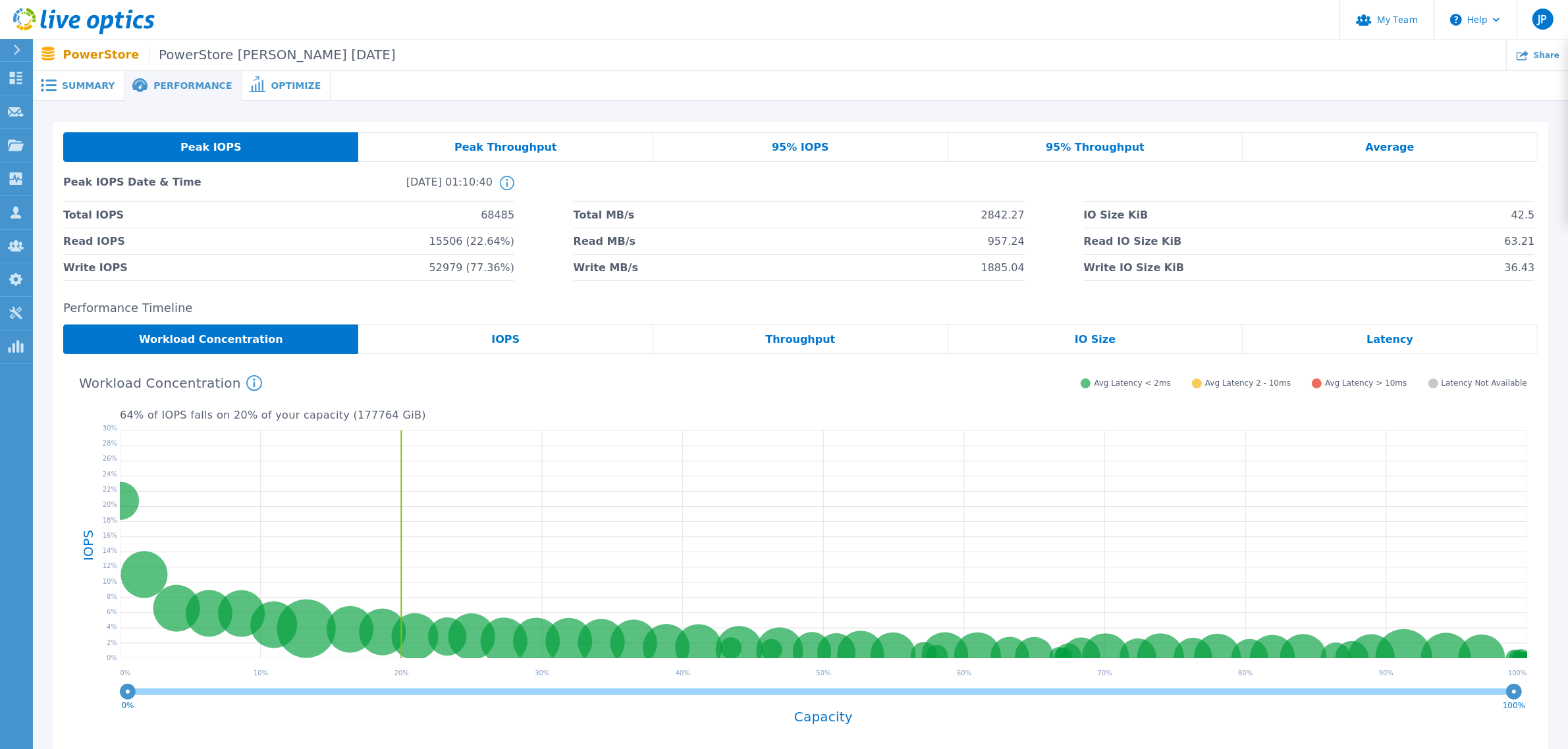
click at [1407, 137] on div "Average" at bounding box center [1390, 147] width 295 height 30
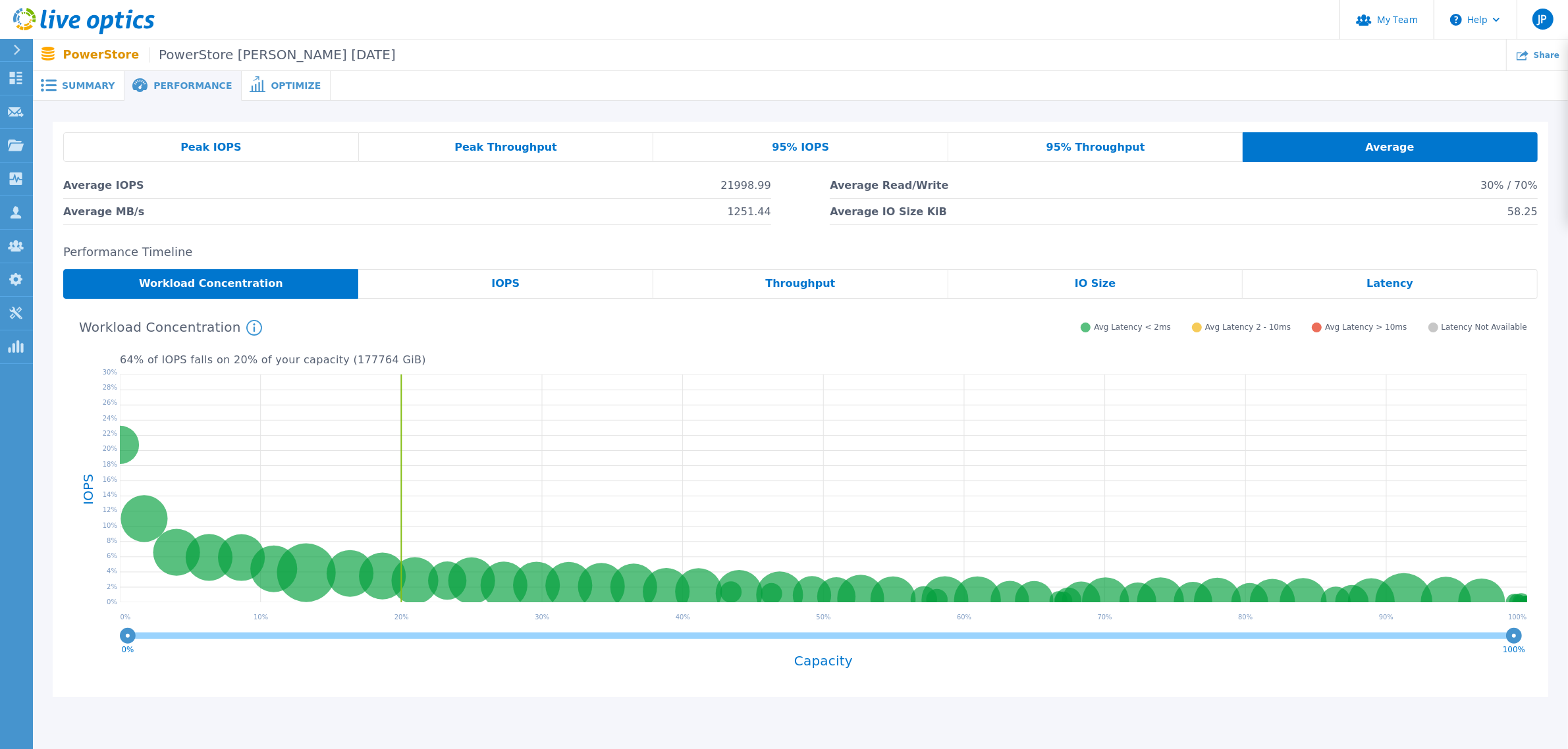
drag, startPoint x: 225, startPoint y: 149, endPoint x: 181, endPoint y: 134, distance: 46.5
click at [225, 149] on span "Peak IOPS" at bounding box center [211, 147] width 61 height 10
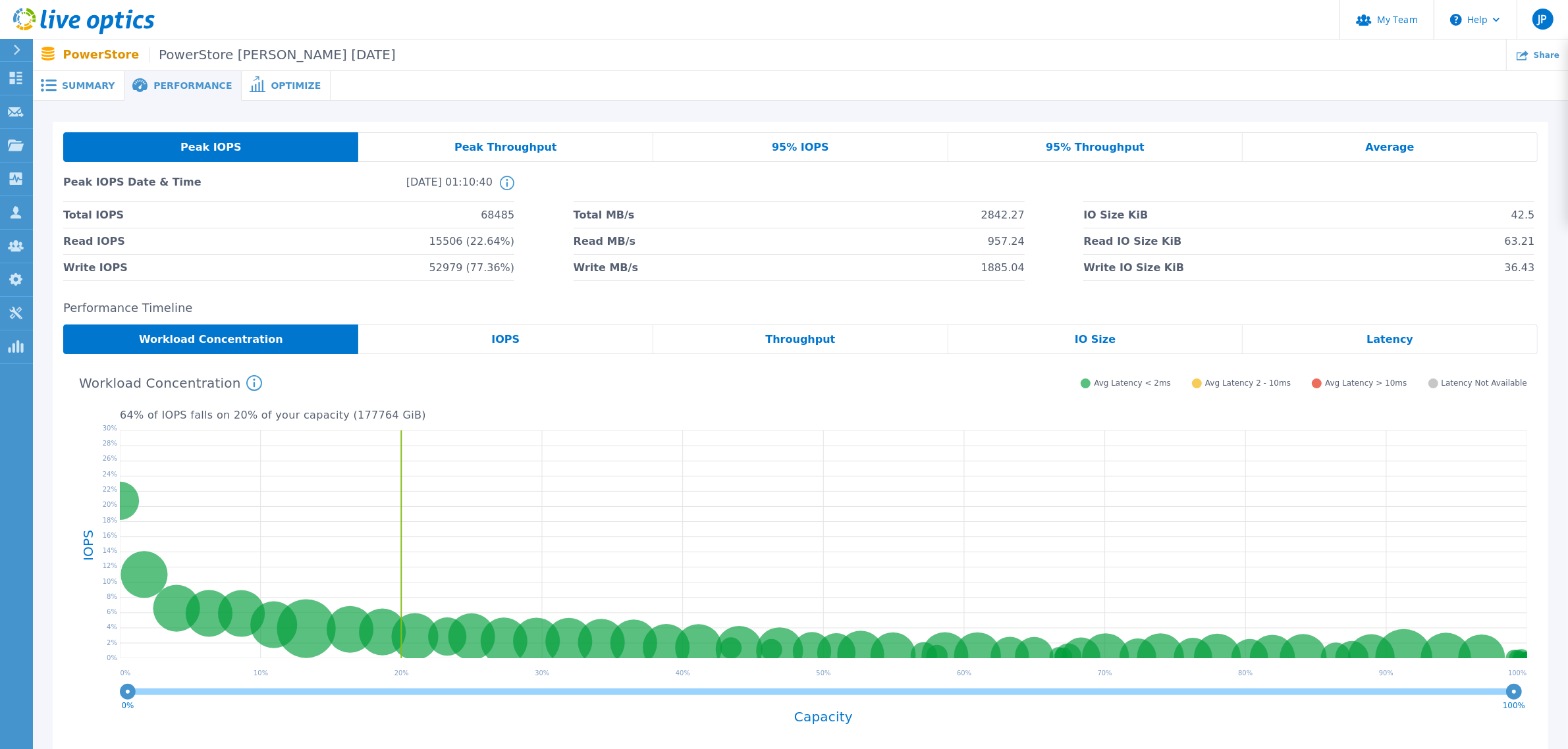
click at [61, 84] on div "Summary" at bounding box center [79, 85] width 91 height 30
